Goal: Task Accomplishment & Management: Manage account settings

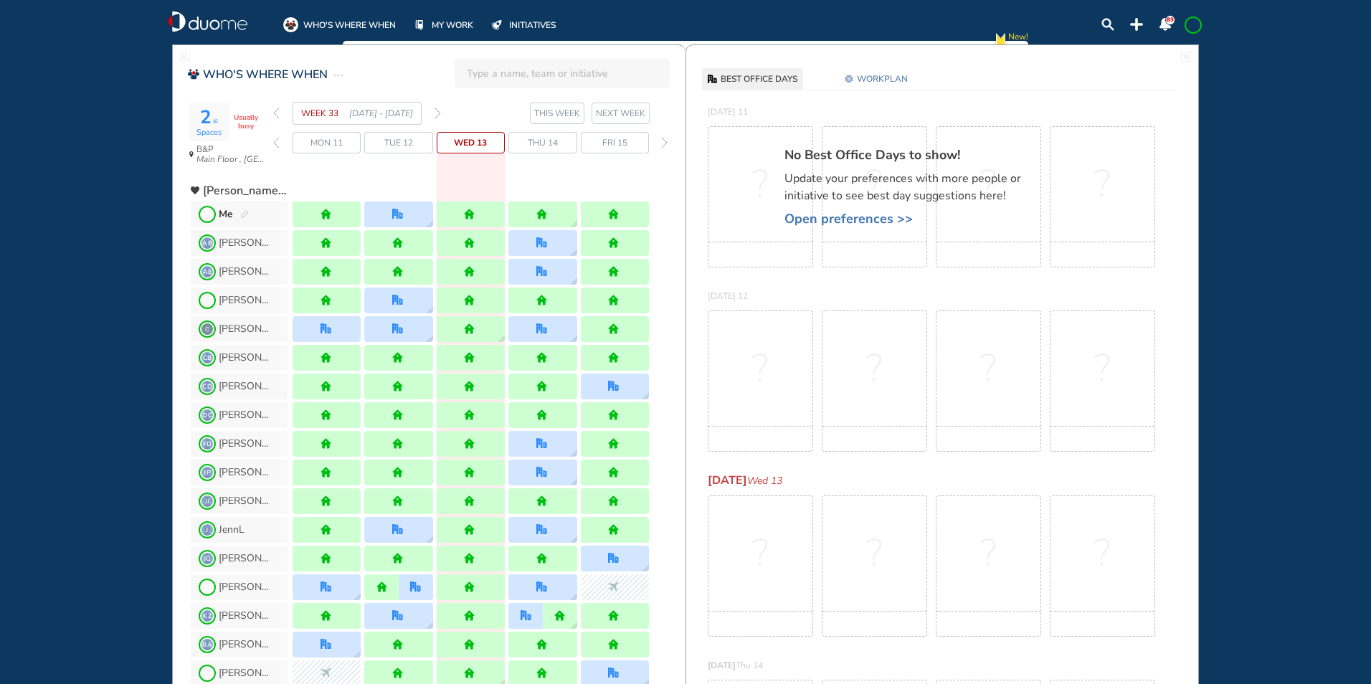
click at [244, 215] on img "pen-edit" at bounding box center [244, 214] width 9 height 9
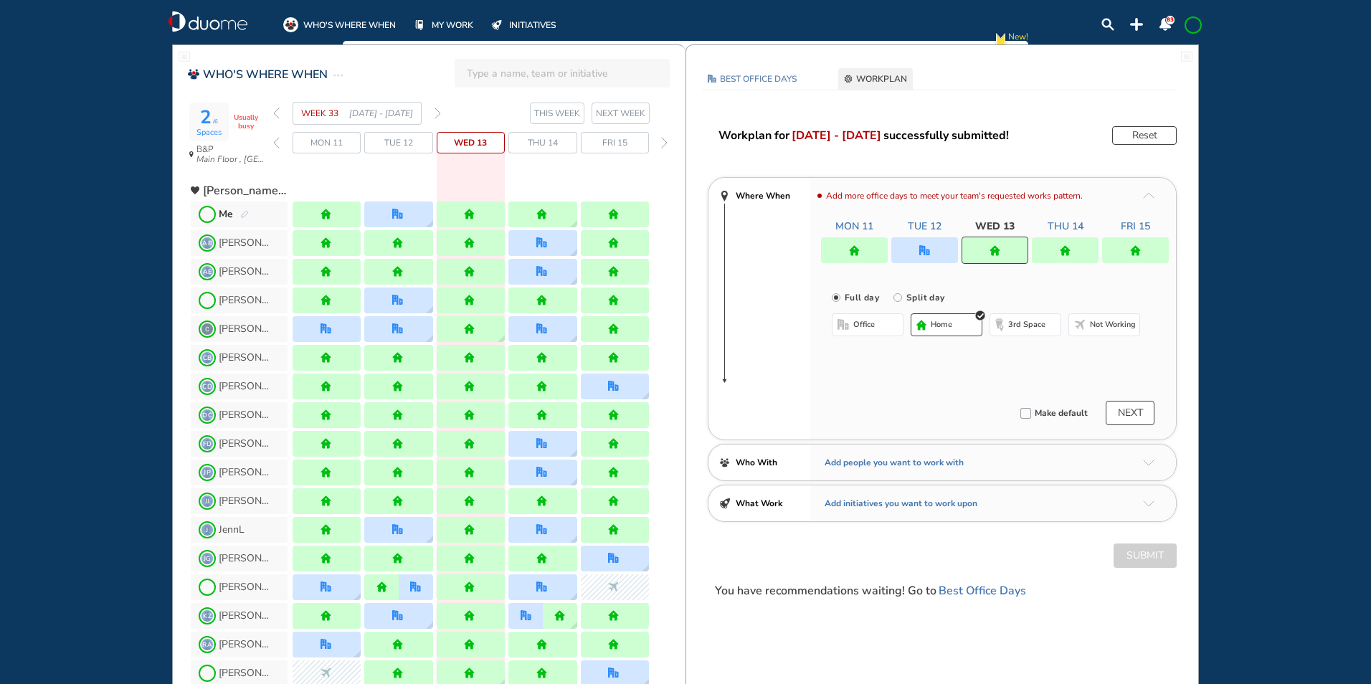
click at [1140, 247] on img "home" at bounding box center [1135, 250] width 11 height 11
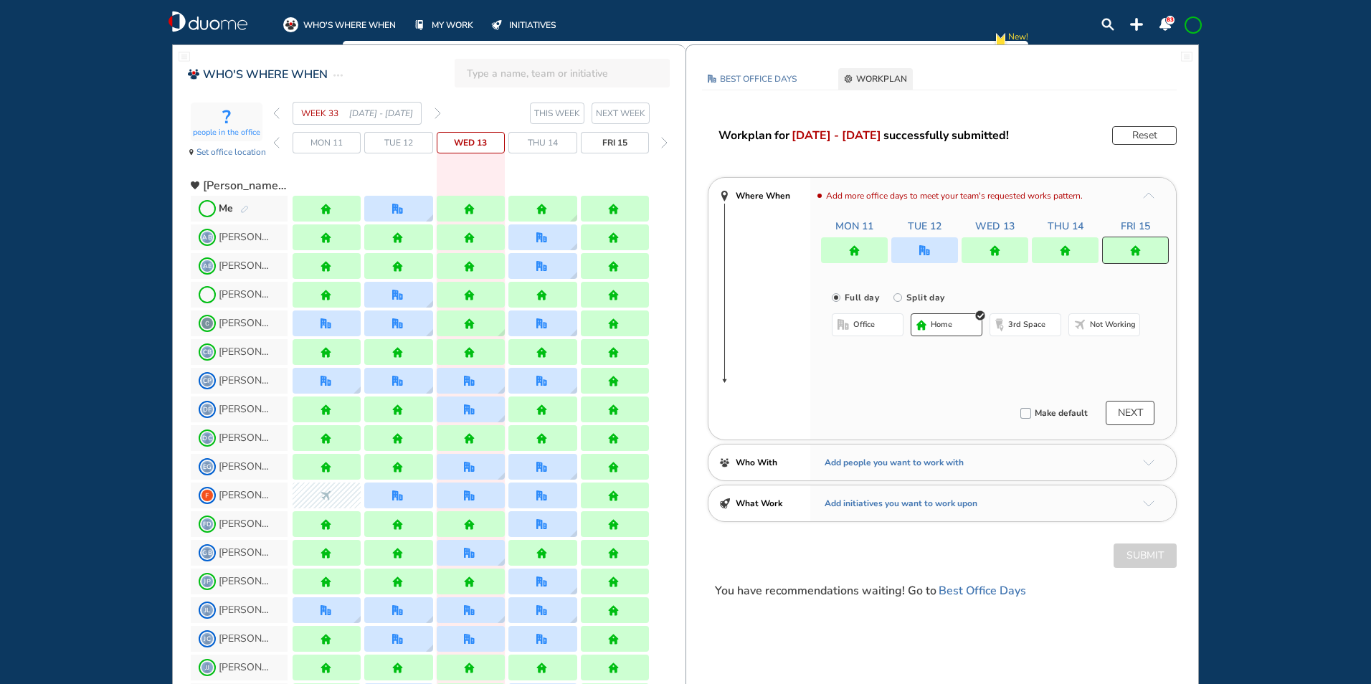
click at [843, 326] on img "office-bdbdbd" at bounding box center [843, 324] width 11 height 11
click at [862, 354] on button "Select location" at bounding box center [869, 353] width 57 height 14
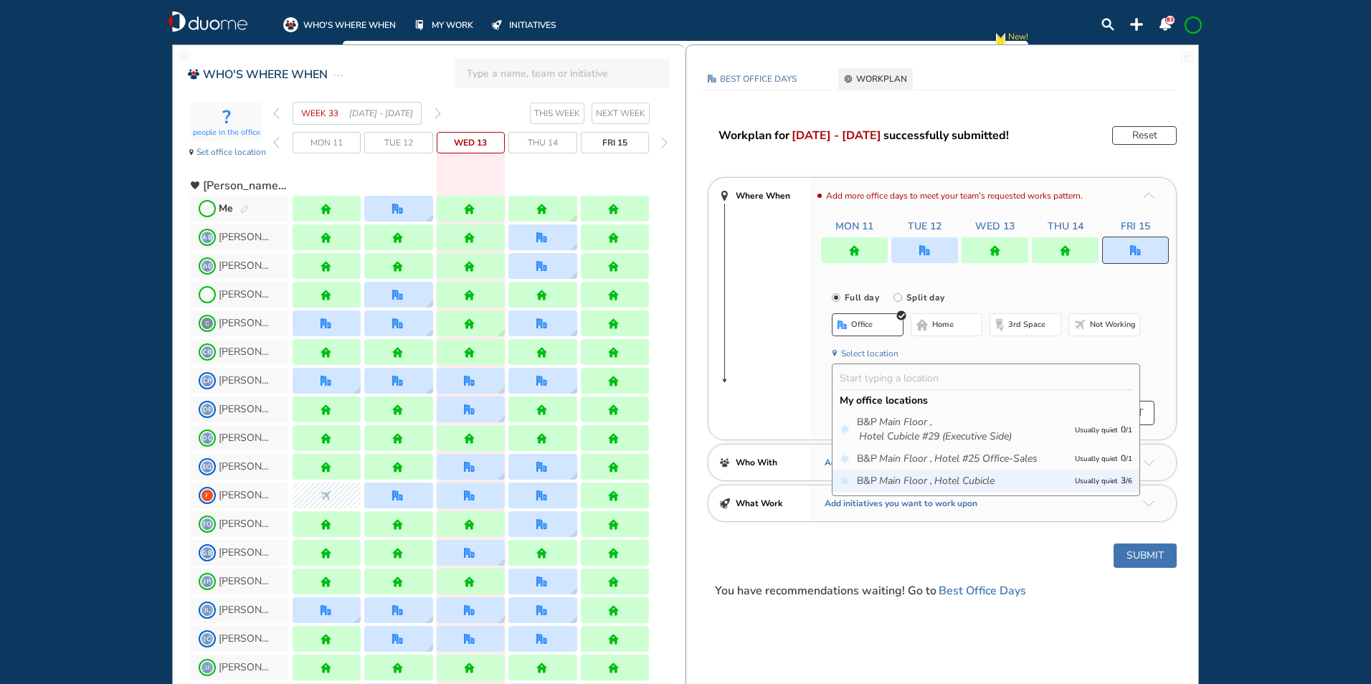
click at [898, 476] on icon "Main Floor ," at bounding box center [905, 481] width 53 height 14
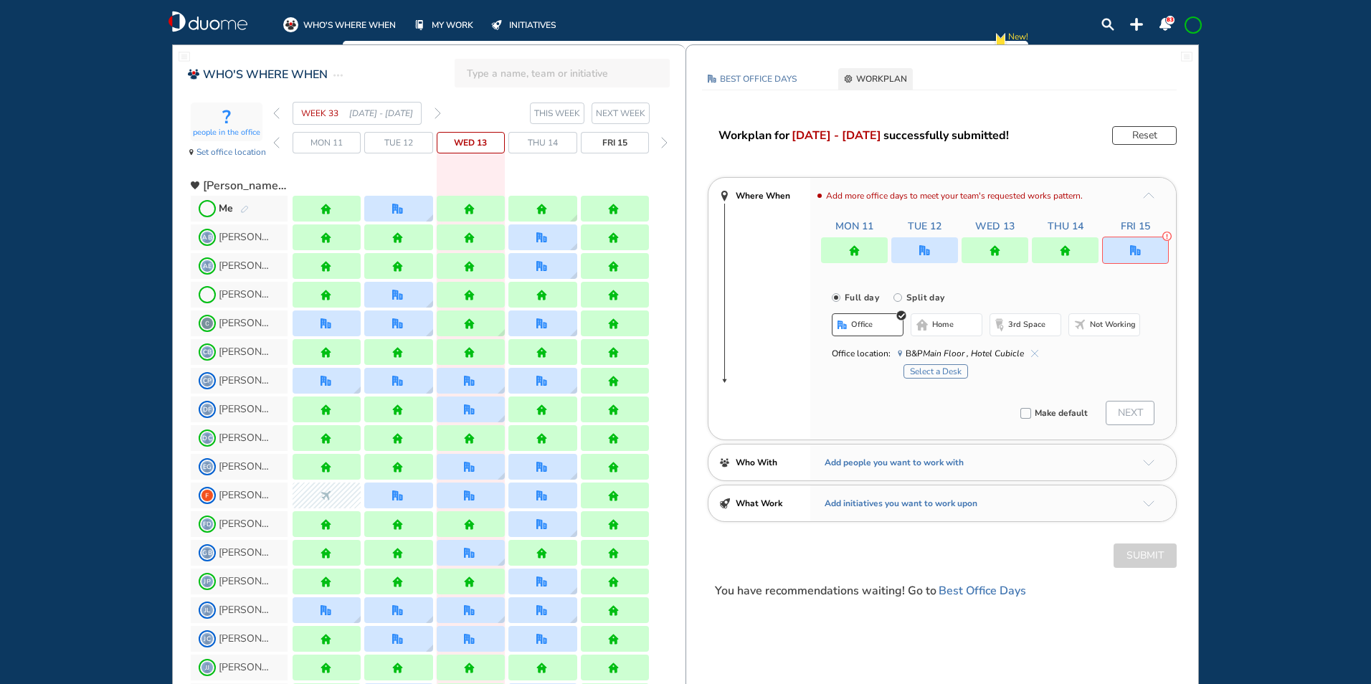
click at [947, 369] on button "Select a Desk" at bounding box center [936, 371] width 65 height 14
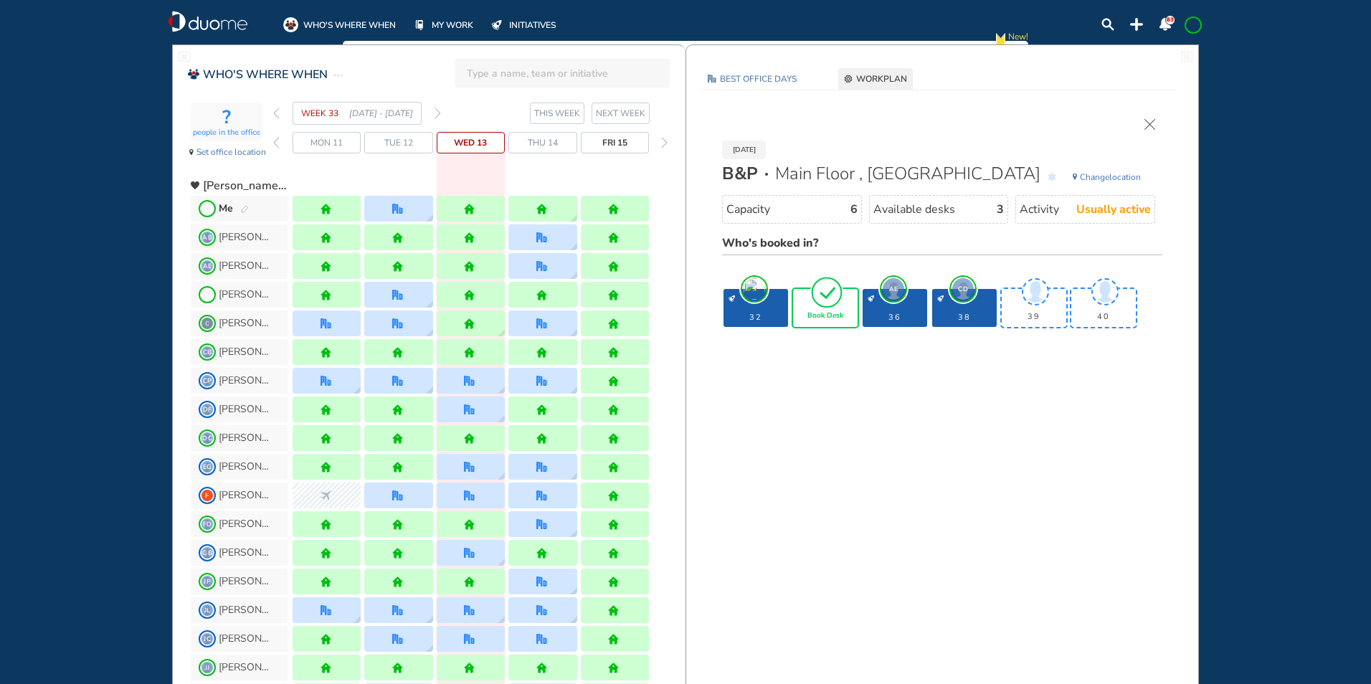
click at [1150, 123] on img "cross-thin" at bounding box center [1150, 124] width 11 height 11
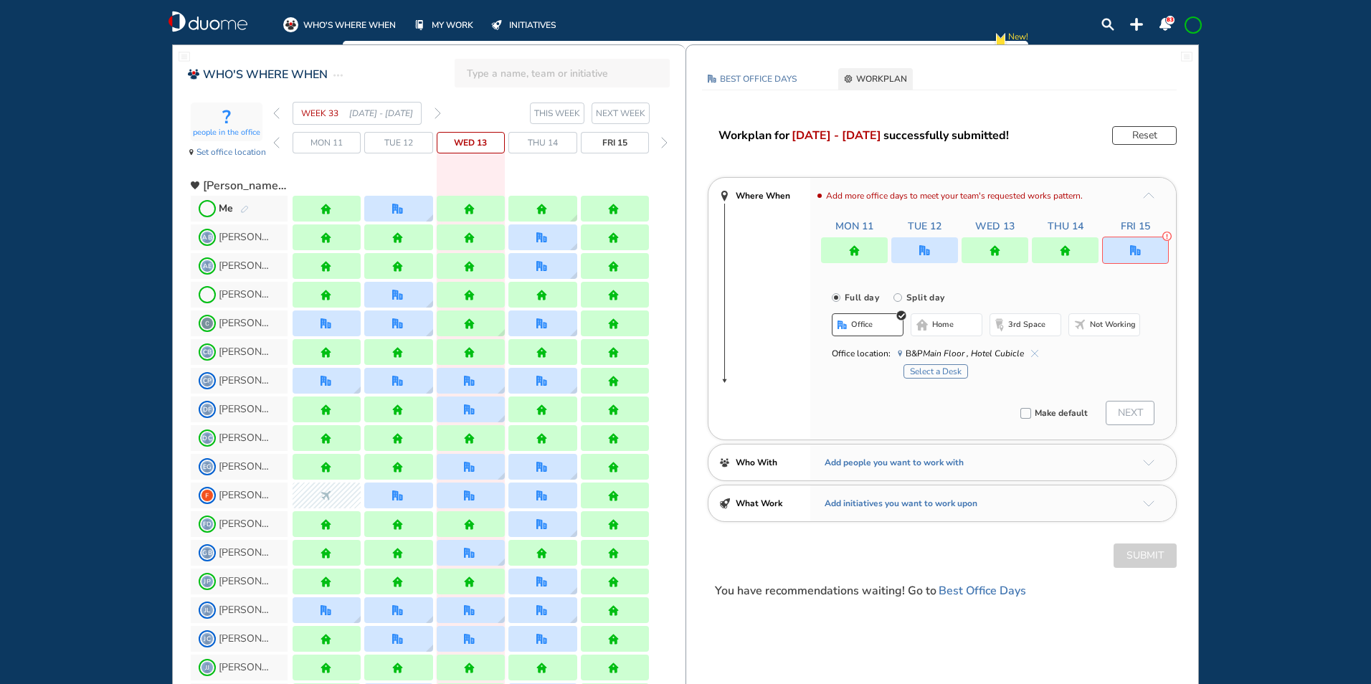
click at [932, 317] on button "home" at bounding box center [947, 324] width 72 height 23
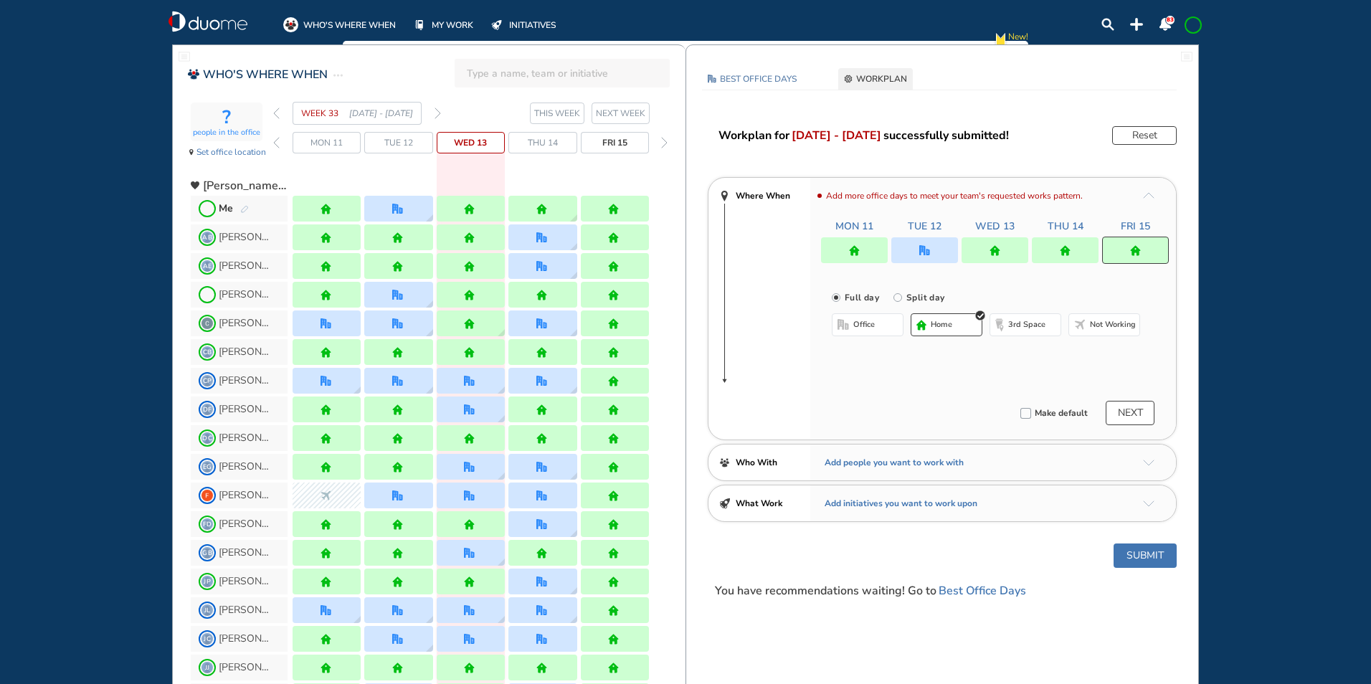
click at [439, 113] on img "forward week" at bounding box center [438, 113] width 6 height 11
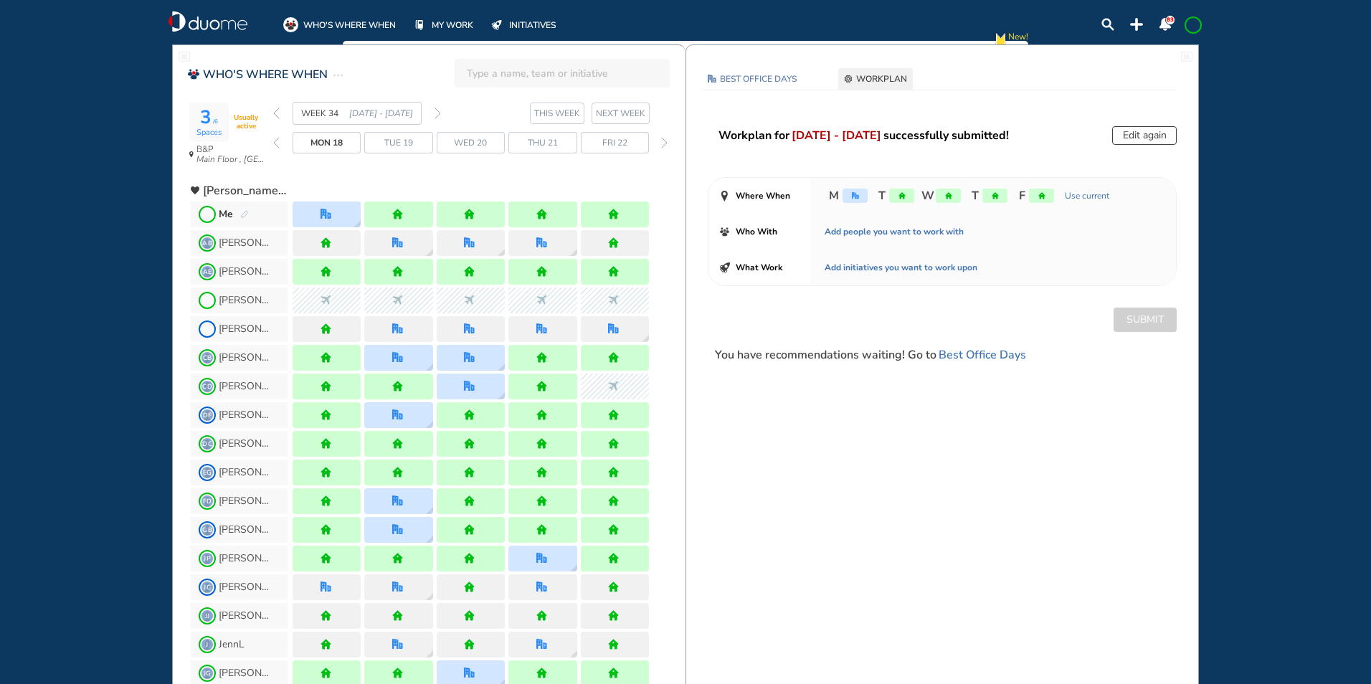
click at [441, 114] on section "WEEK 34 18 - 24 Aug' 25 THIS WEEK NEXT WEEK" at bounding box center [479, 113] width 412 height 23
click at [436, 110] on img "forward week" at bounding box center [438, 113] width 6 height 11
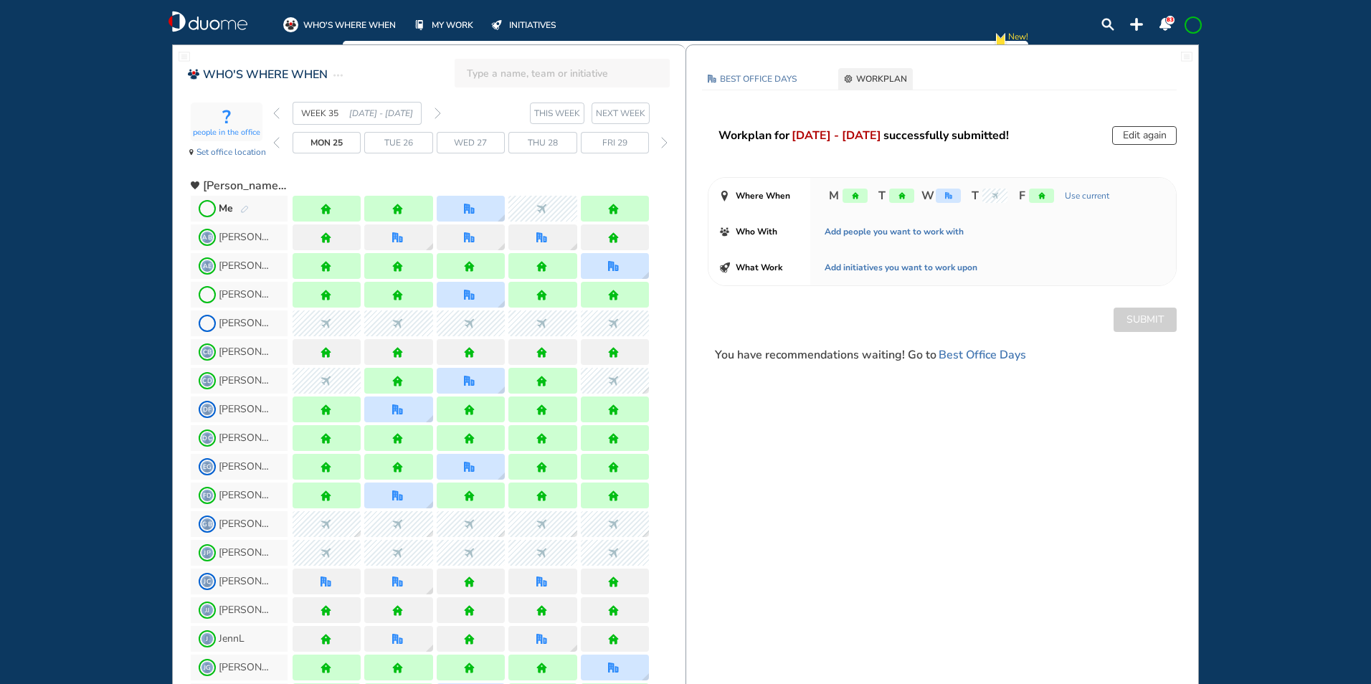
click at [243, 205] on img "pen-edit" at bounding box center [244, 209] width 9 height 9
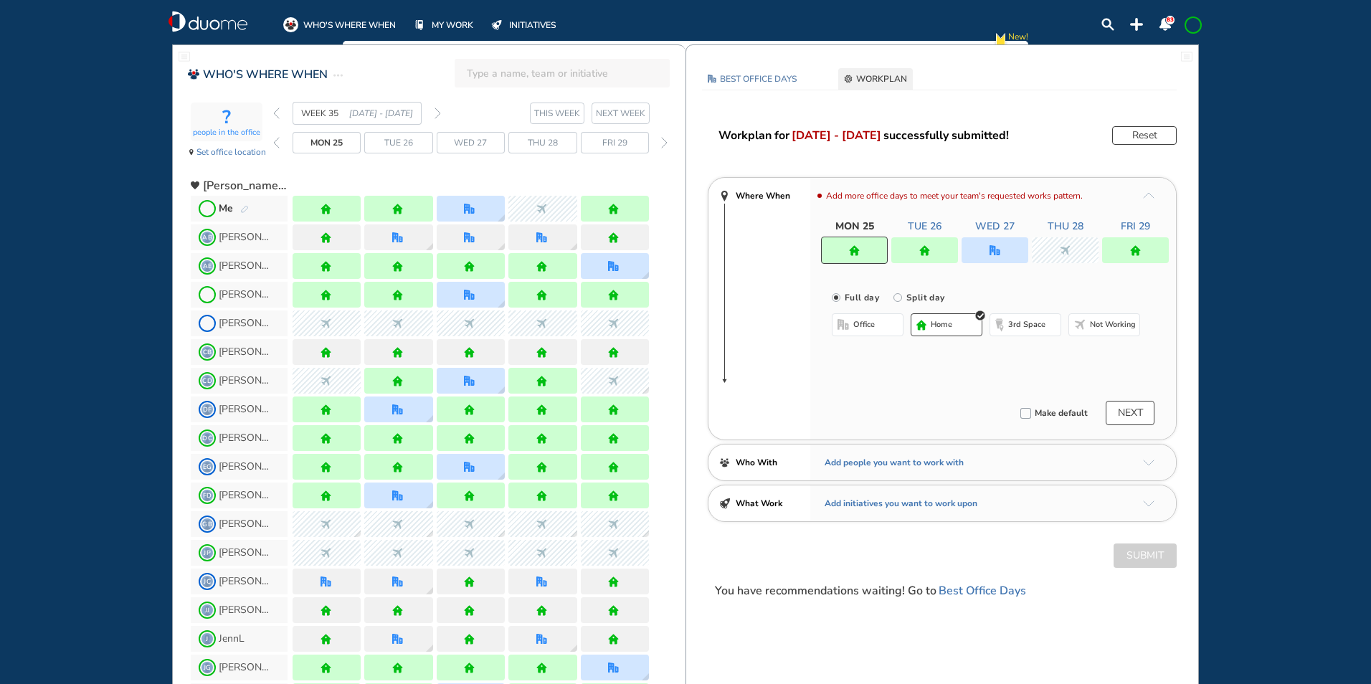
click at [997, 247] on img "office" at bounding box center [995, 250] width 11 height 11
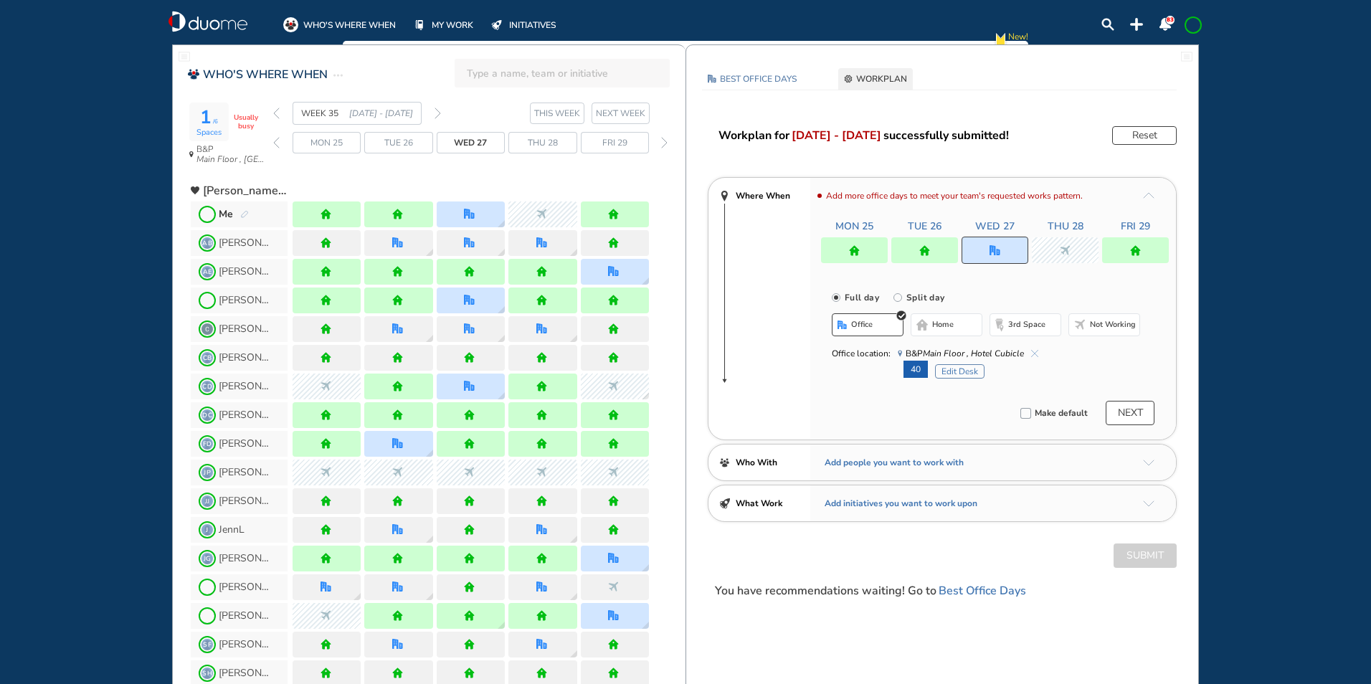
click at [955, 369] on button "Edit Desk" at bounding box center [959, 371] width 49 height 14
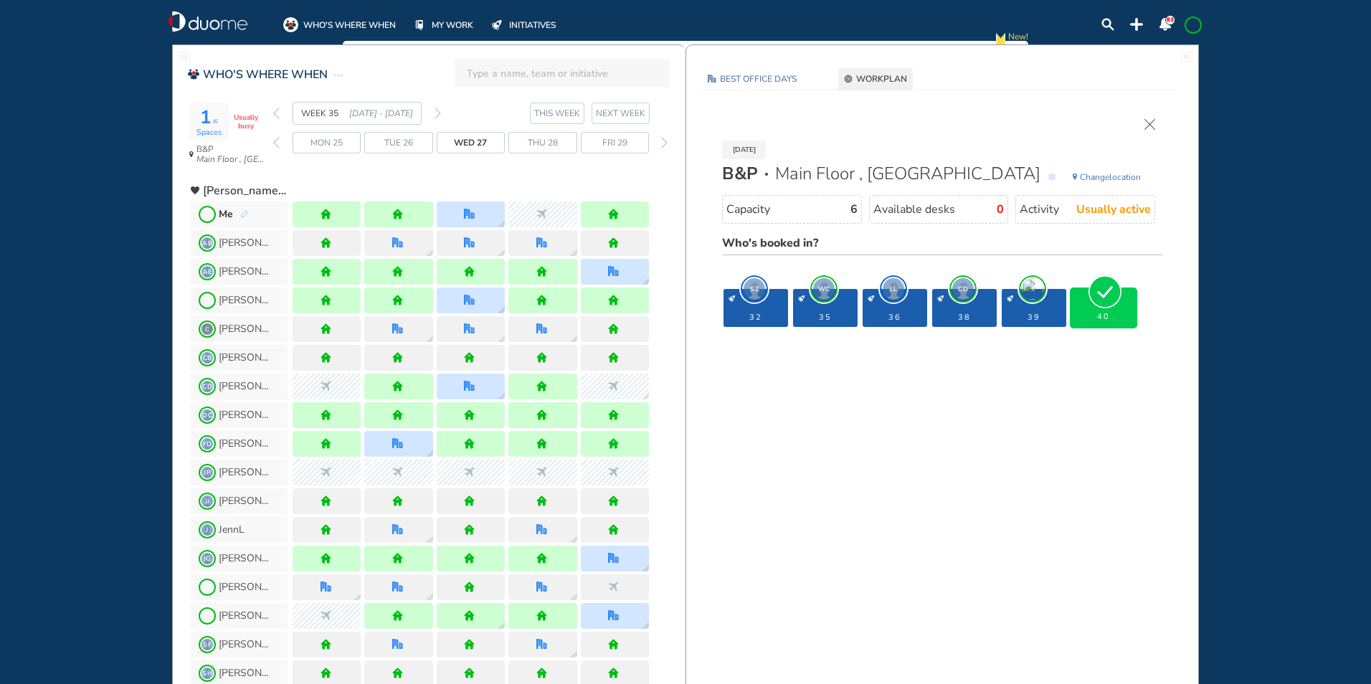
click at [1153, 115] on div "Wed 27 Aug B&P Main Floor , Hotel Cubicle Change location Capacity 6 Available …" at bounding box center [942, 242] width 483 height 274
click at [1151, 119] on img "cross-thin" at bounding box center [1150, 124] width 11 height 11
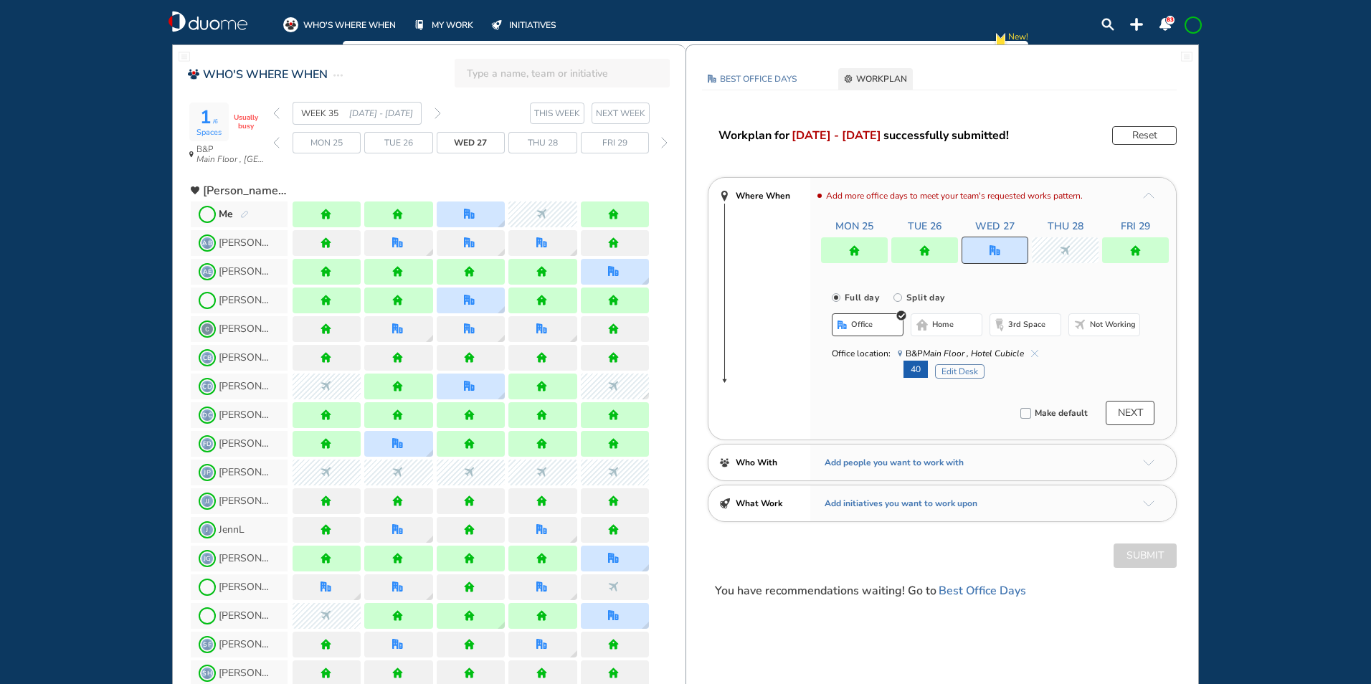
click at [441, 111] on section "WEEK 35 25 - 31 Aug' 25 THIS WEEK NEXT WEEK" at bounding box center [479, 113] width 412 height 23
click at [436, 113] on img "forward week" at bounding box center [438, 113] width 6 height 11
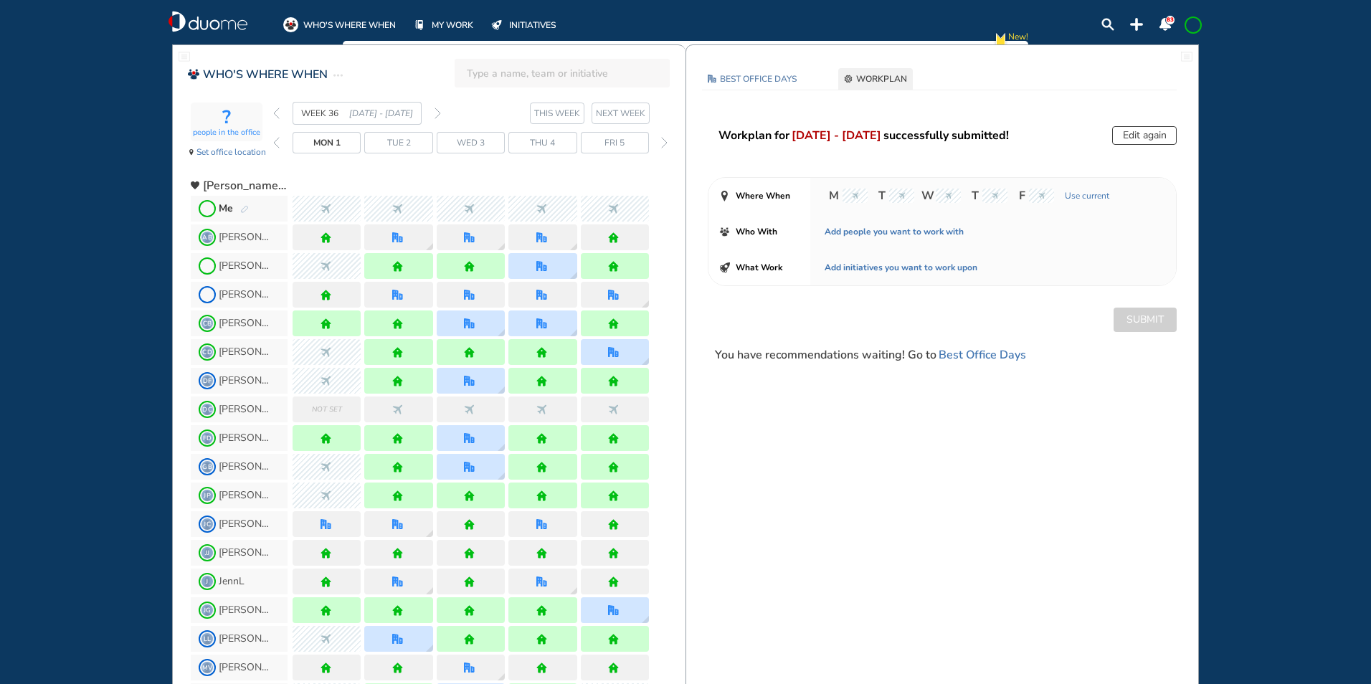
click at [440, 112] on img "forward week" at bounding box center [438, 113] width 6 height 11
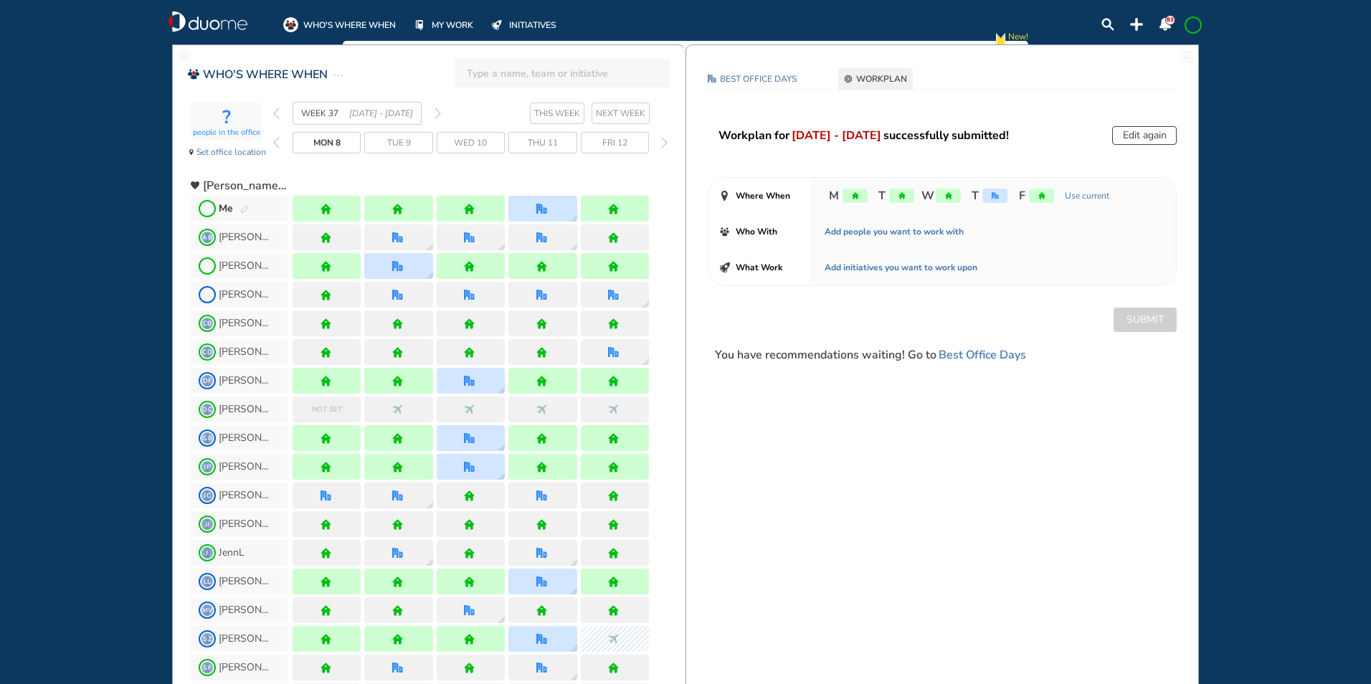
click at [1195, 27] on span at bounding box center [1193, 24] width 11 height 11
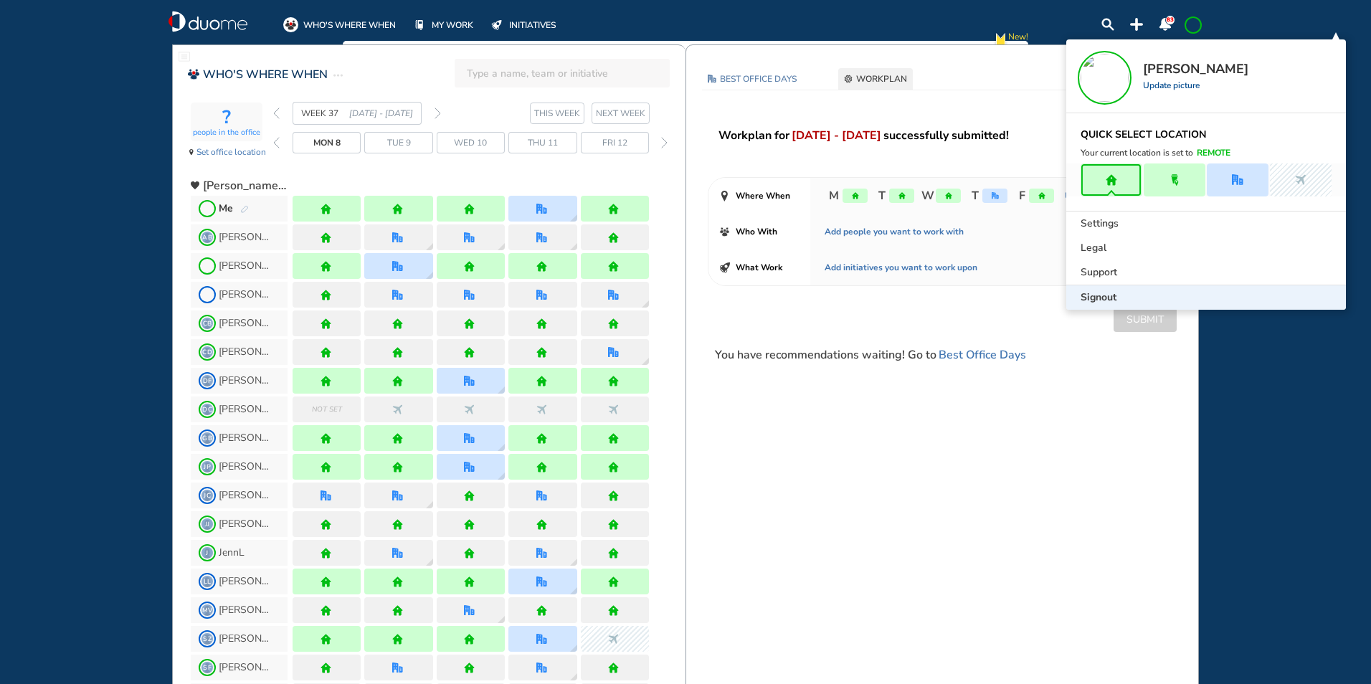
click at [1096, 296] on span "Signout" at bounding box center [1099, 297] width 36 height 14
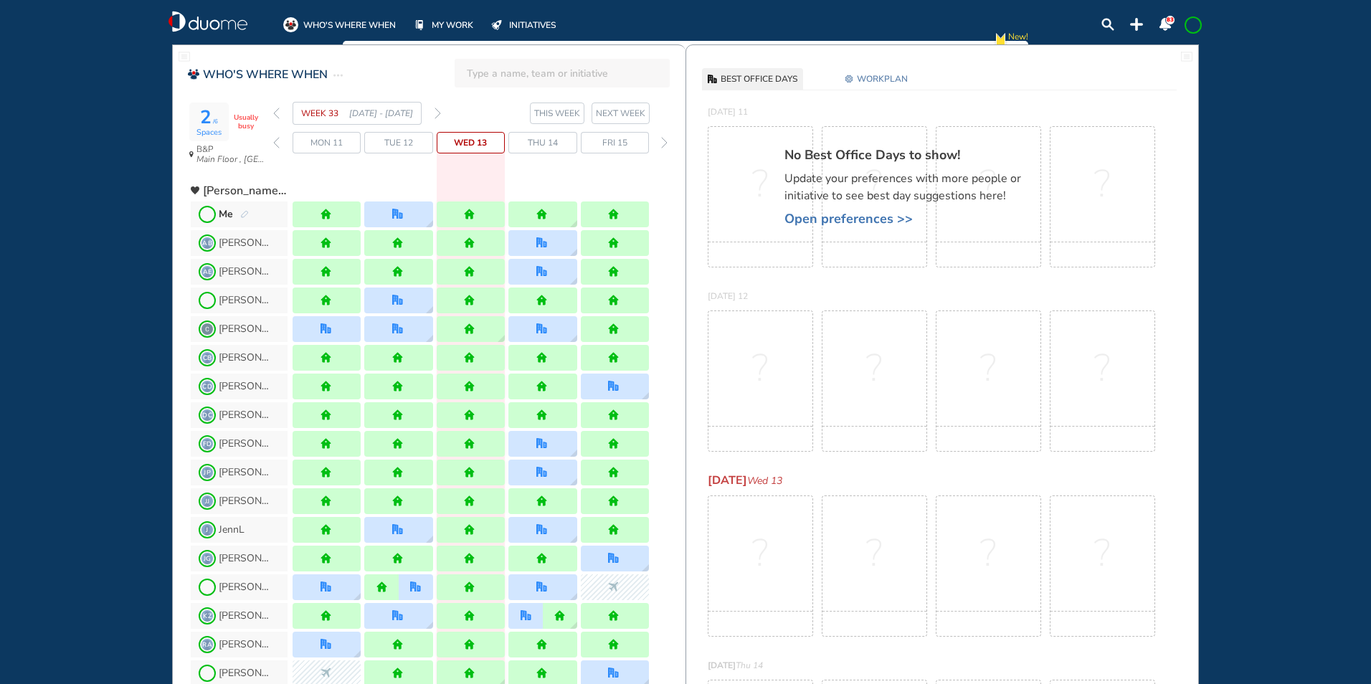
click at [437, 115] on img "forward week" at bounding box center [438, 113] width 6 height 11
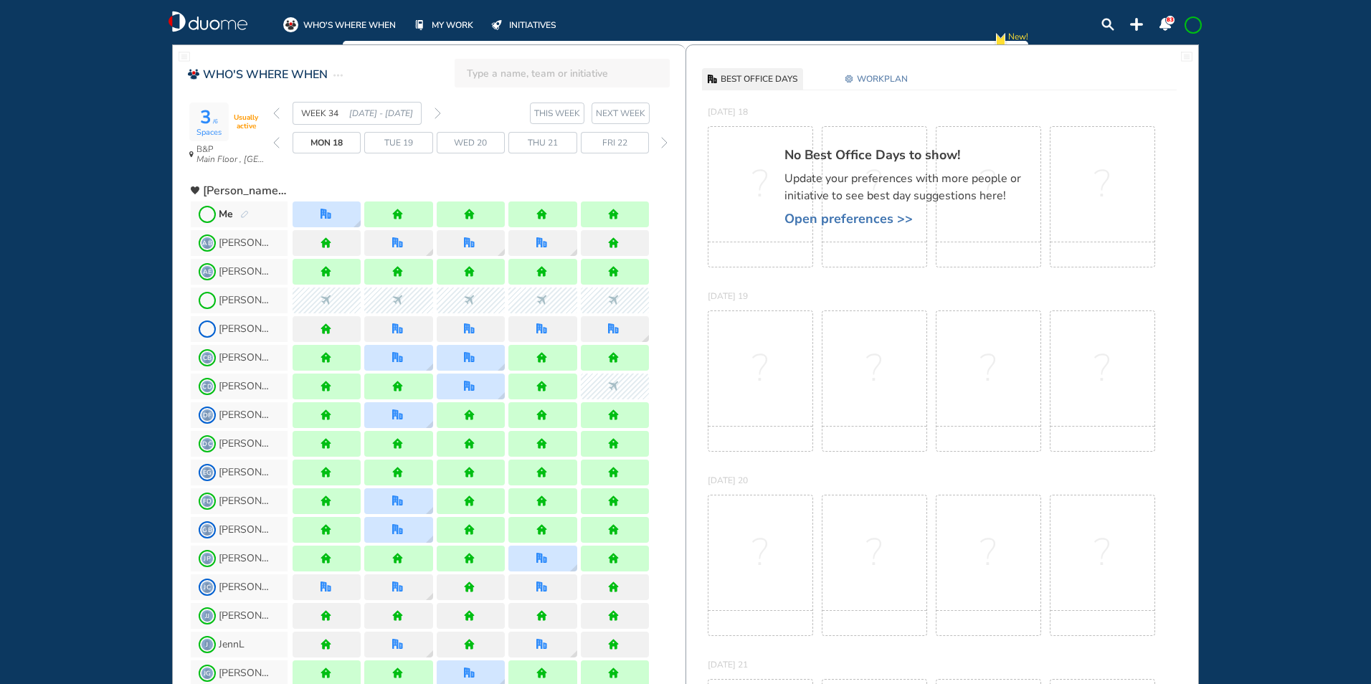
click at [1193, 30] on span at bounding box center [1193, 24] width 11 height 11
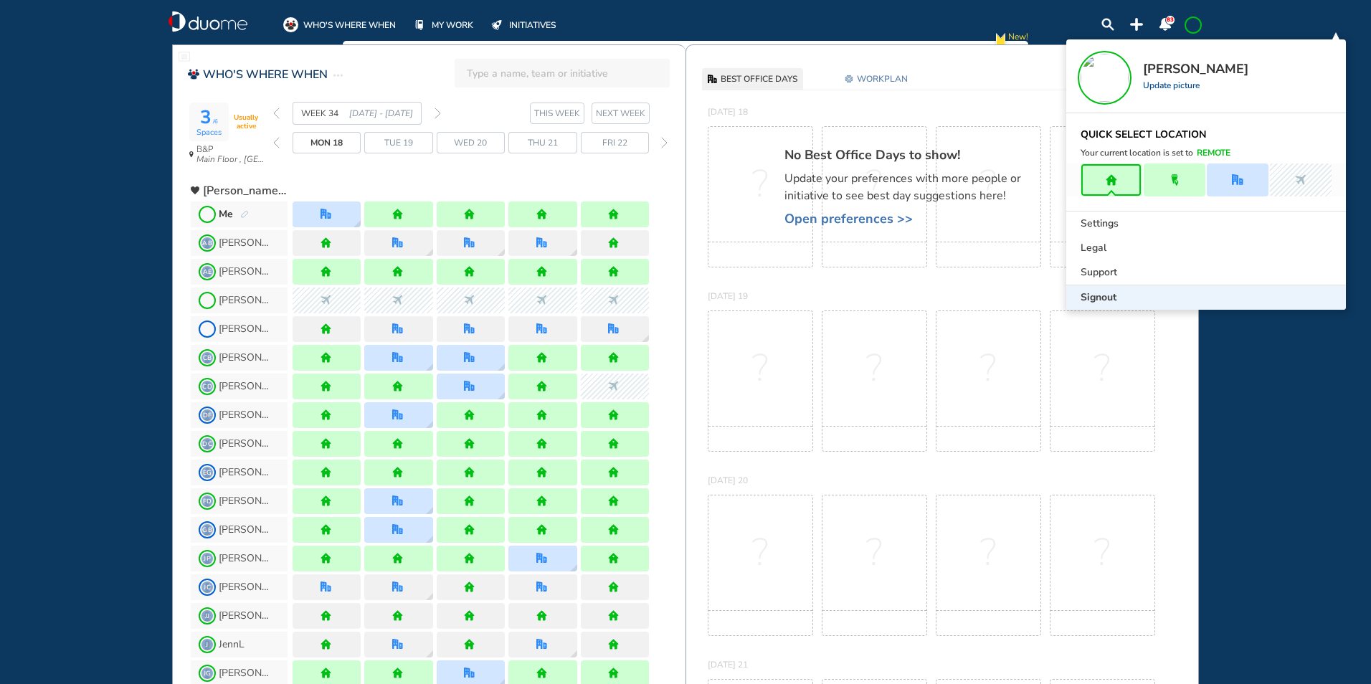
click at [1100, 303] on span "Signout" at bounding box center [1099, 297] width 36 height 14
